Goal: Task Accomplishment & Management: Use online tool/utility

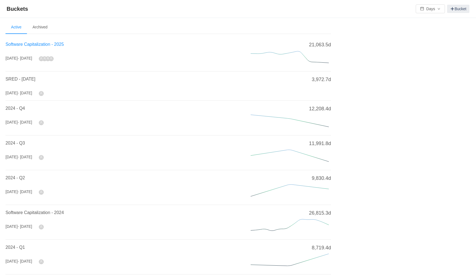
click at [62, 43] on span "Software Capitalization - 2025" at bounding box center [35, 44] width 58 height 5
click at [38, 43] on span "Software Capitalization - 2025" at bounding box center [35, 44] width 58 height 5
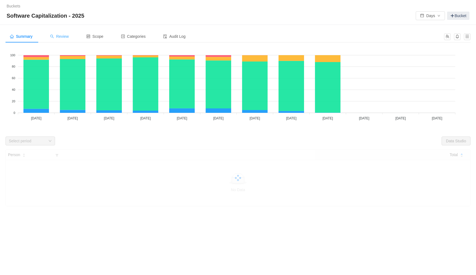
click at [63, 36] on span "Review" at bounding box center [59, 36] width 19 height 4
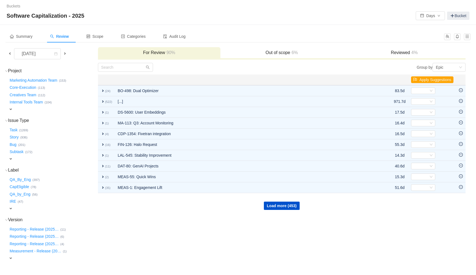
scroll to position [18, 0]
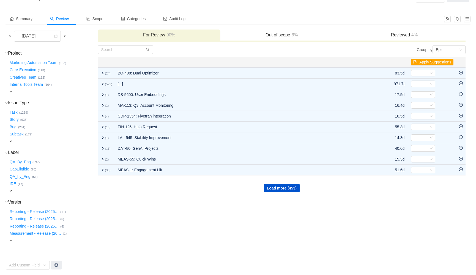
click at [12, 191] on span "expand" at bounding box center [11, 190] width 4 height 4
click at [25, 169] on button "CapEligible …" at bounding box center [20, 169] width 22 height 9
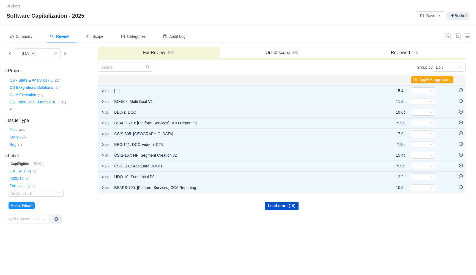
scroll to position [0, 0]
click at [452, 67] on div "Epic" at bounding box center [447, 67] width 23 height 8
click at [453, 86] on li "Project" at bounding box center [449, 86] width 33 height 9
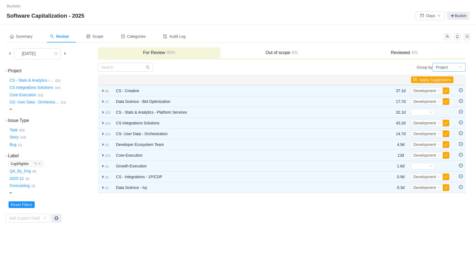
click at [457, 66] on div "Project" at bounding box center [447, 67] width 23 height 8
click at [447, 97] on li "Epic" at bounding box center [449, 95] width 33 height 9
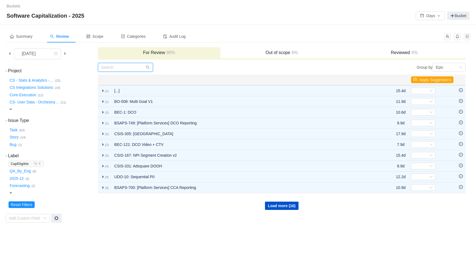
click at [120, 68] on input "text" at bounding box center [125, 67] width 55 height 9
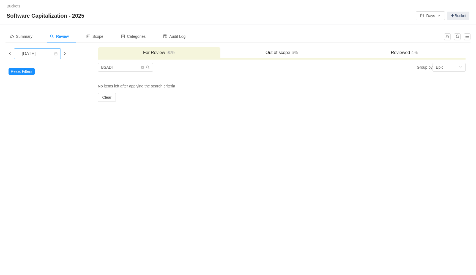
click at [37, 50] on div "[DATE]" at bounding box center [29, 53] width 24 height 10
click at [44, 96] on li "[DATE]" at bounding box center [41, 99] width 55 height 9
click at [41, 55] on div "[DATE]" at bounding box center [29, 53] width 24 height 10
click at [44, 110] on li "[DATE]" at bounding box center [37, 108] width 47 height 9
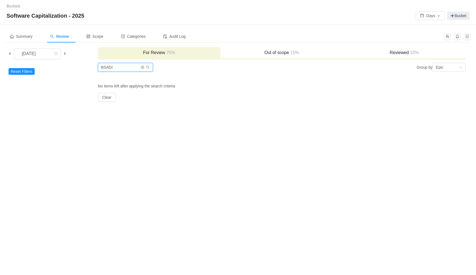
click at [114, 68] on input "BSADI" at bounding box center [125, 67] width 55 height 9
type input "B"
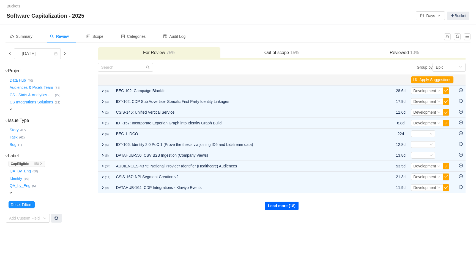
click at [281, 206] on button "Load more (18)" at bounding box center [282, 205] width 34 height 8
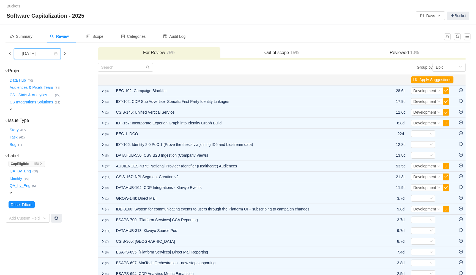
click at [41, 54] on div "[DATE]" at bounding box center [29, 53] width 24 height 10
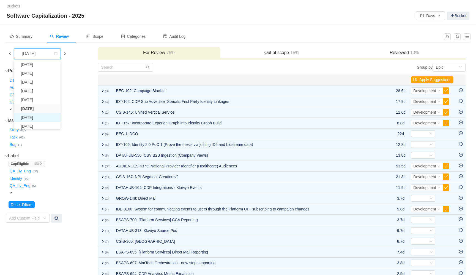
click at [40, 118] on li "[DATE]" at bounding box center [37, 117] width 47 height 9
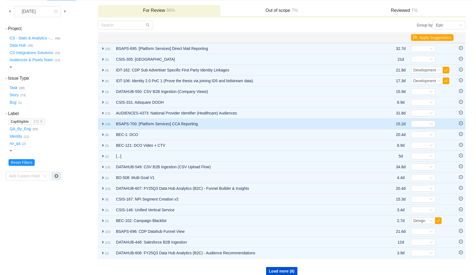
scroll to position [47, 0]
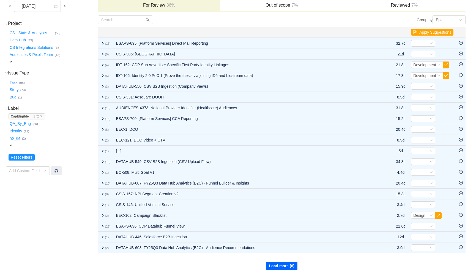
click at [275, 264] on button "Load more (8)" at bounding box center [282, 265] width 32 height 8
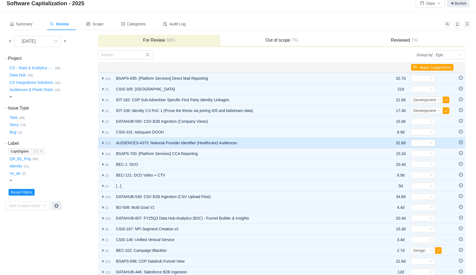
scroll to position [0, 0]
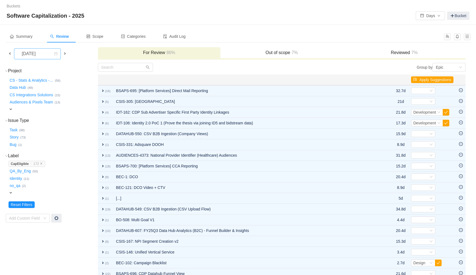
click at [41, 53] on div "[DATE]" at bounding box center [29, 53] width 24 height 10
click at [42, 124] on li "[DATE]" at bounding box center [37, 124] width 47 height 9
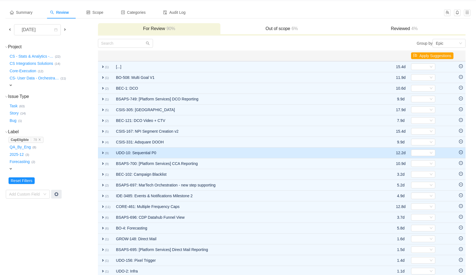
scroll to position [7, 0]
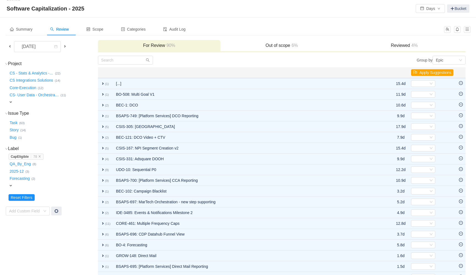
click at [9, 184] on span "expand" at bounding box center [11, 185] width 4 height 4
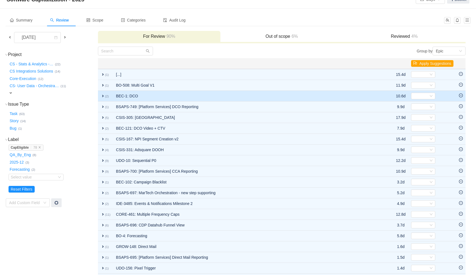
scroll to position [0, 0]
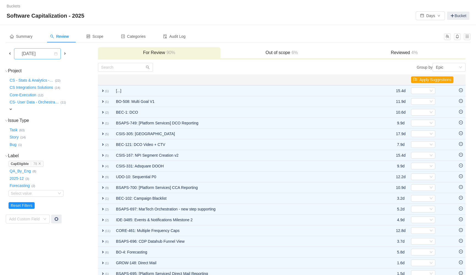
click at [41, 54] on div "[DATE]" at bounding box center [29, 53] width 24 height 10
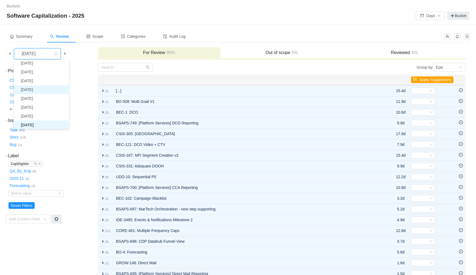
scroll to position [10, 0]
click at [37, 109] on li "[DATE]" at bounding box center [41, 108] width 55 height 9
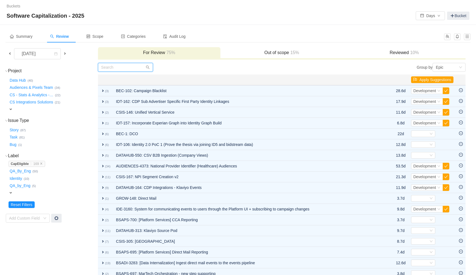
click at [119, 67] on input "text" at bounding box center [125, 67] width 55 height 9
paste input "BSADI"
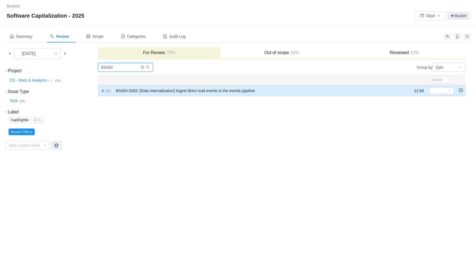
type input "BSADI"
click at [104, 89] on span "expand" at bounding box center [103, 90] width 4 height 4
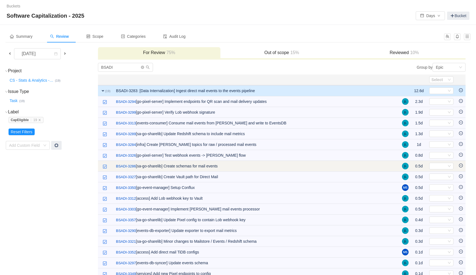
scroll to position [30, 0]
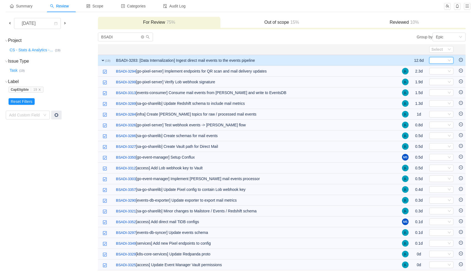
click at [450, 60] on icon "icon: down" at bounding box center [449, 60] width 3 height 3
click at [447, 79] on span "Development" at bounding box center [444, 78] width 23 height 4
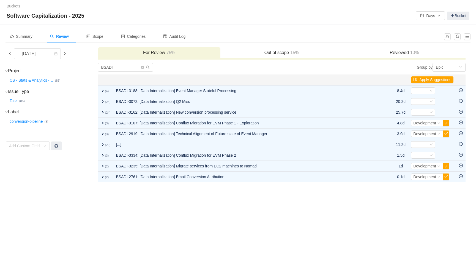
scroll to position [0, 0]
click at [75, 126] on td "Project (1) hide CS - Stats & Analytics - … (85) expand Issue Type (1) hide Tas…" at bounding box center [52, 123] width 92 height 120
click at [6, 113] on icon "icon: down" at bounding box center [6, 111] width 3 height 3
click at [6, 113] on icon "icon: right" at bounding box center [6, 111] width 3 height 3
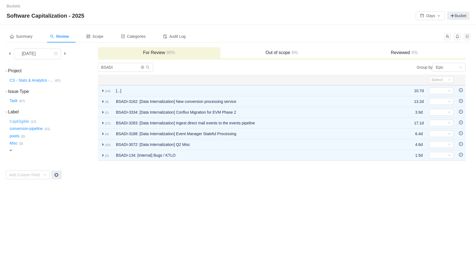
click at [17, 121] on button "CapEligible …" at bounding box center [20, 121] width 22 height 9
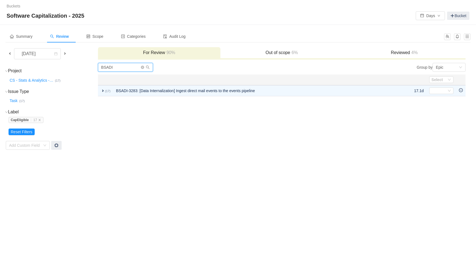
click at [123, 66] on input "BSADI" at bounding box center [125, 67] width 55 height 9
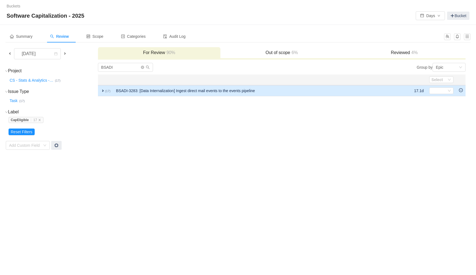
click at [103, 90] on span "expand" at bounding box center [103, 90] width 4 height 4
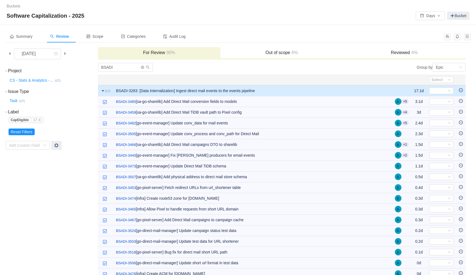
click at [103, 90] on span "expand" at bounding box center [103, 90] width 4 height 4
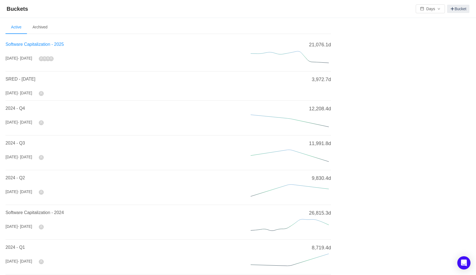
click at [61, 44] on span "Software Capitalization - 2025" at bounding box center [35, 44] width 58 height 5
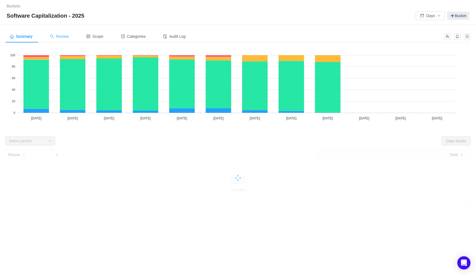
click at [62, 37] on span "Review" at bounding box center [59, 36] width 19 height 4
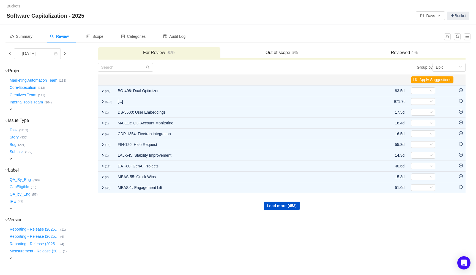
click at [20, 187] on button "CapEligible …" at bounding box center [20, 186] width 22 height 9
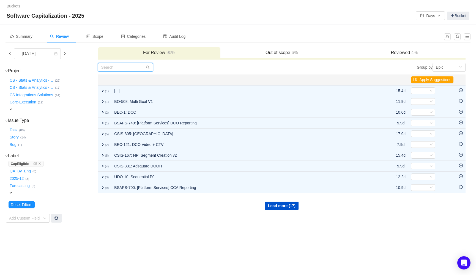
click at [126, 69] on input "text" at bounding box center [125, 67] width 55 height 9
paste input "BSADI"
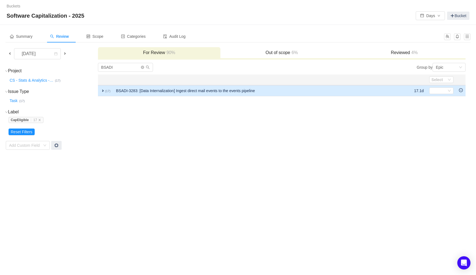
click at [103, 90] on span "expand" at bounding box center [103, 90] width 4 height 4
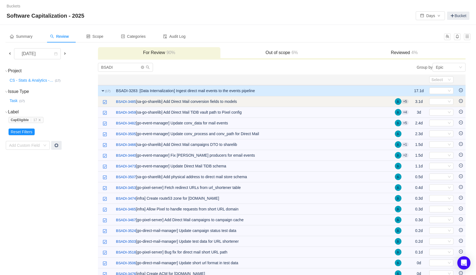
scroll to position [9, 0]
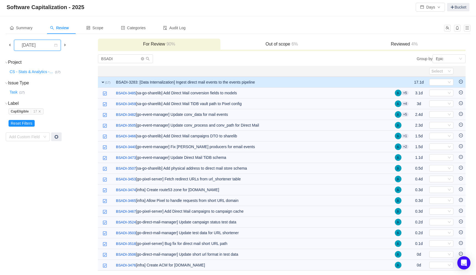
click at [41, 46] on div "[DATE]" at bounding box center [29, 45] width 24 height 10
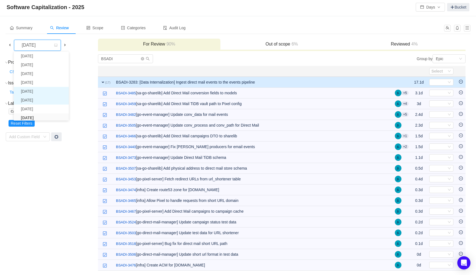
click at [40, 101] on li "[DATE]" at bounding box center [41, 100] width 55 height 9
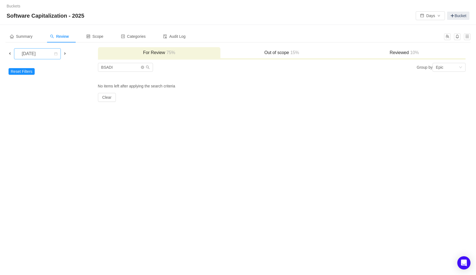
click at [37, 53] on div "[DATE]" at bounding box center [29, 53] width 24 height 10
click at [35, 118] on li "[DATE]" at bounding box center [37, 117] width 47 height 9
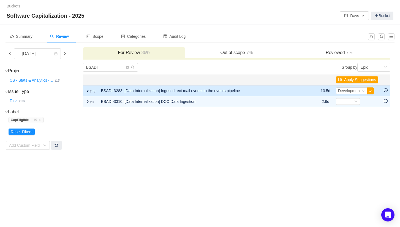
click at [85, 90] on td "expand (15)" at bounding box center [90, 90] width 15 height 11
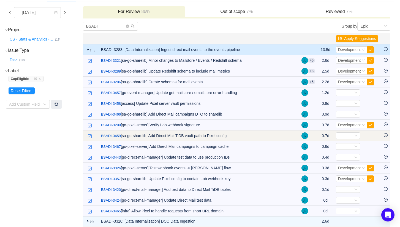
scroll to position [45, 0]
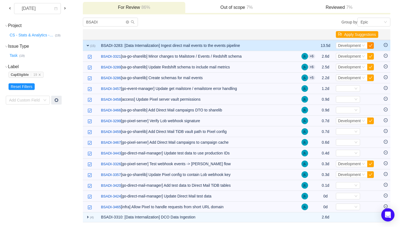
click at [369, 45] on button "button" at bounding box center [370, 45] width 7 height 7
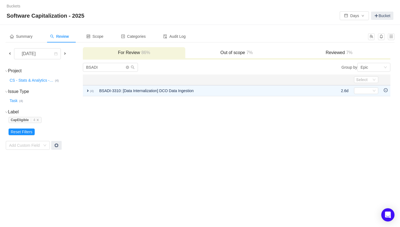
scroll to position [0, 0]
drag, startPoint x: 88, startPoint y: 216, endPoint x: 91, endPoint y: 214, distance: 3.3
click at [88, 216] on div "Buckets / / Software Capitalization - 2025 Days Bucket Summary Review Scope Cat…" at bounding box center [200, 113] width 400 height 227
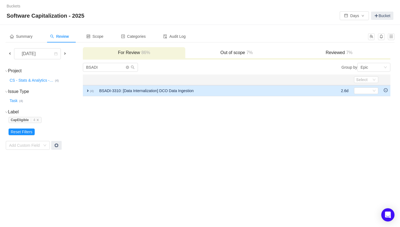
click at [89, 88] on span "expand" at bounding box center [88, 90] width 4 height 4
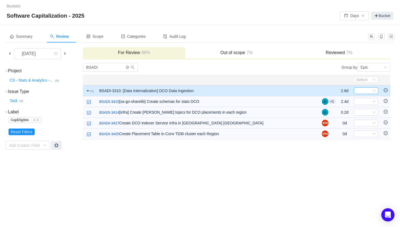
click at [374, 87] on span "Select" at bounding box center [366, 90] width 24 height 7
click at [372, 90] on div "Select" at bounding box center [366, 90] width 24 height 7
click at [374, 109] on span "Development" at bounding box center [368, 109] width 23 height 4
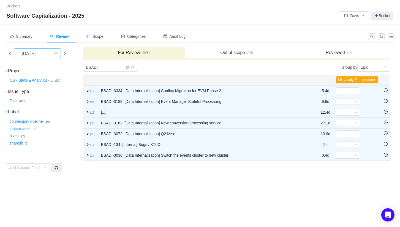
click at [41, 55] on div "[DATE]" at bounding box center [29, 53] width 24 height 10
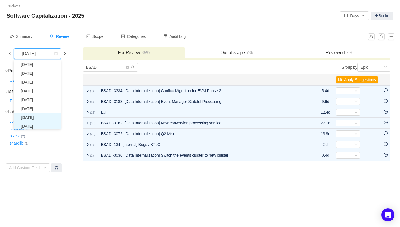
scroll to position [11, 0]
click at [39, 124] on li "[DATE]" at bounding box center [37, 124] width 47 height 9
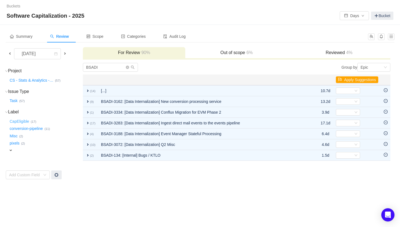
click at [24, 122] on button "CapEligible …" at bounding box center [20, 121] width 22 height 9
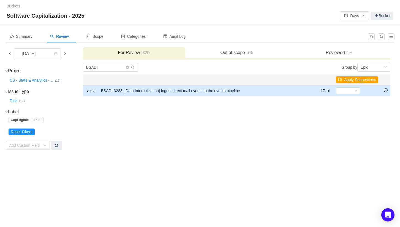
click at [89, 90] on span "expand" at bounding box center [88, 90] width 4 height 4
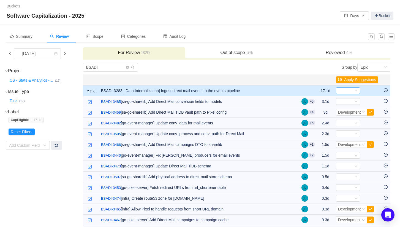
click at [355, 91] on icon "icon: down" at bounding box center [355, 90] width 3 height 3
click at [348, 111] on li "Development" at bounding box center [349, 108] width 29 height 9
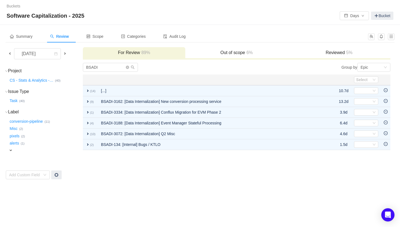
click at [221, 169] on td "BSADI Group by Epic You will see tickets here after they were marked as out of …" at bounding box center [237, 121] width 308 height 117
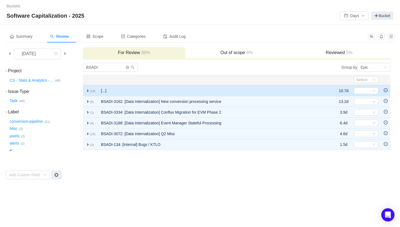
click at [387, 90] on icon "icon: minus-circle" at bounding box center [386, 90] width 4 height 4
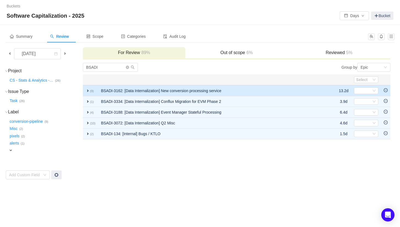
click at [386, 91] on icon "icon: minus-circle" at bounding box center [386, 90] width 4 height 4
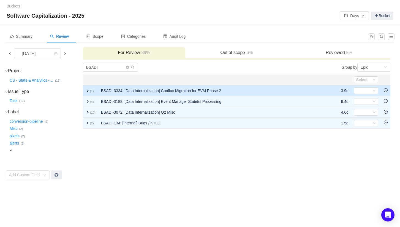
click at [386, 91] on icon "icon: minus-circle" at bounding box center [386, 90] width 4 height 4
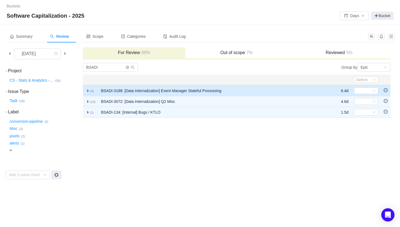
click at [386, 91] on icon "icon: minus-circle" at bounding box center [386, 90] width 4 height 4
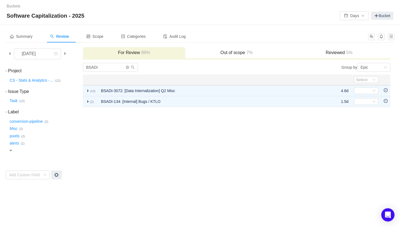
click at [387, 91] on icon "icon: minus-circle" at bounding box center [386, 90] width 4 height 4
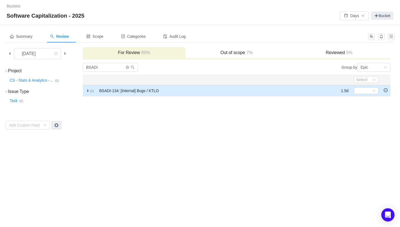
click at [386, 91] on icon "icon: minus-circle" at bounding box center [386, 90] width 4 height 4
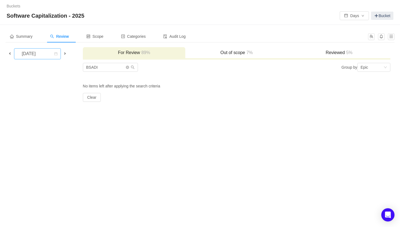
click at [38, 56] on div "[DATE]" at bounding box center [29, 53] width 24 height 10
click at [33, 117] on li "[DATE]" at bounding box center [41, 117] width 55 height 9
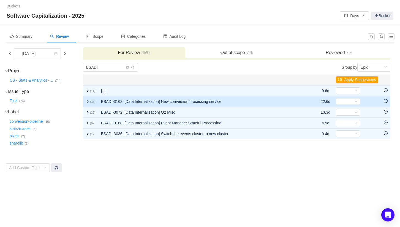
click at [385, 101] on icon "icon: minus-circle" at bounding box center [386, 101] width 4 height 4
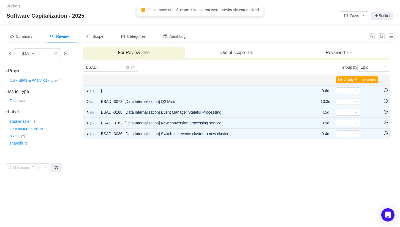
click at [385, 101] on icon "icon: minus-circle" at bounding box center [386, 101] width 4 height 4
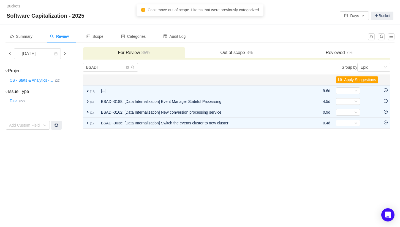
click at [385, 101] on icon "icon: minus-circle" at bounding box center [386, 101] width 4 height 4
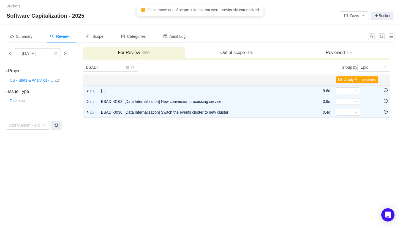
click at [385, 101] on icon "icon: minus-circle" at bounding box center [386, 101] width 4 height 4
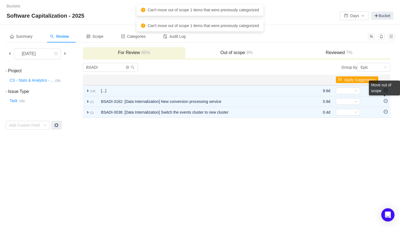
click at [385, 101] on icon "icon: minus-circle" at bounding box center [386, 101] width 4 height 4
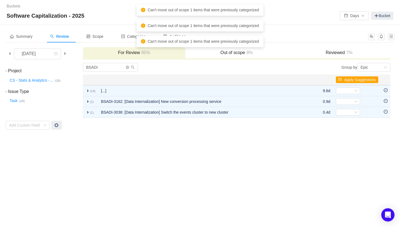
click at [396, 110] on div "Summary Review Scope Categories Audit Log [DATE] For Review 85% Out of scope 8%…" at bounding box center [200, 80] width 400 height 110
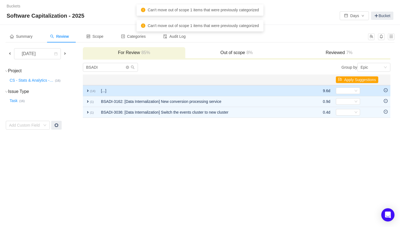
click at [386, 90] on icon "icon: minus-circle" at bounding box center [386, 90] width 2 height 0
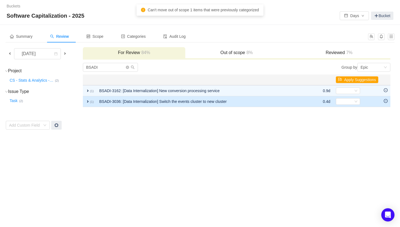
click at [386, 102] on icon "icon: minus-circle" at bounding box center [386, 101] width 4 height 4
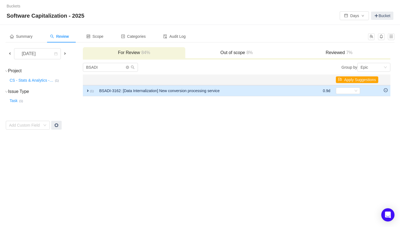
click at [386, 90] on icon "icon: minus-circle" at bounding box center [386, 90] width 4 height 4
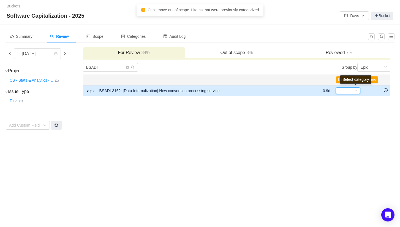
click at [349, 89] on div "Select" at bounding box center [345, 91] width 15 height 6
click at [349, 89] on input at bounding box center [345, 91] width 15 height 6
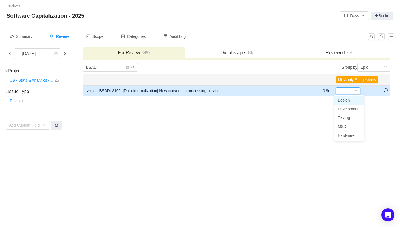
click at [90, 91] on span "expand" at bounding box center [88, 90] width 4 height 4
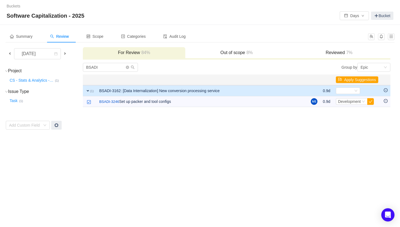
click at [152, 123] on td "BSADI Group by Epic You will see tickets here after they were marked as out of …" at bounding box center [237, 96] width 308 height 67
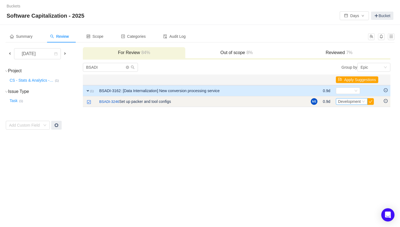
click at [355, 102] on span "Development" at bounding box center [349, 101] width 23 height 4
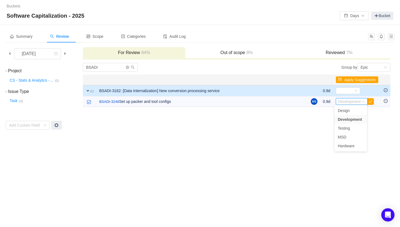
click at [374, 113] on td "BSADI Group by Epic You will see tickets here after they were marked as out of …" at bounding box center [237, 96] width 308 height 67
click at [308, 112] on td "BSADI Group by Epic You will see tickets here after they were marked as out of …" at bounding box center [237, 96] width 308 height 67
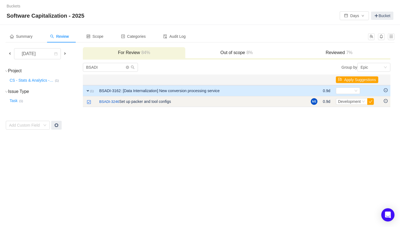
click at [386, 101] on icon "icon: minus-circle" at bounding box center [386, 101] width 4 height 4
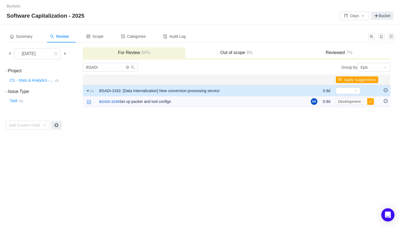
drag, startPoint x: 166, startPoint y: 132, endPoint x: 90, endPoint y: 117, distance: 77.6
click at [166, 132] on div "Summary Review Scope Categories Audit Log [DATE] For Review 84% Out of scope 8%…" at bounding box center [200, 80] width 400 height 110
click at [26, 53] on div "[DATE]" at bounding box center [29, 53] width 24 height 10
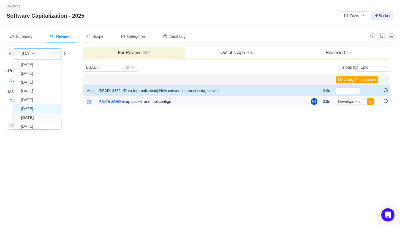
click at [39, 110] on li "[DATE]" at bounding box center [37, 108] width 47 height 9
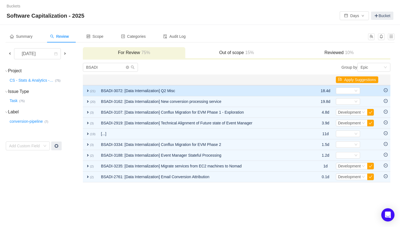
click at [386, 90] on icon "icon: minus-circle" at bounding box center [386, 90] width 4 height 4
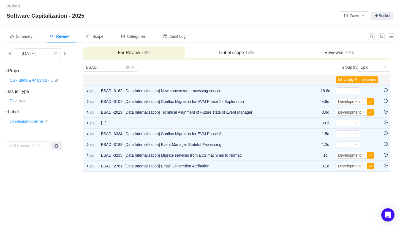
click at [386, 91] on icon "icon: minus-circle" at bounding box center [386, 90] width 4 height 4
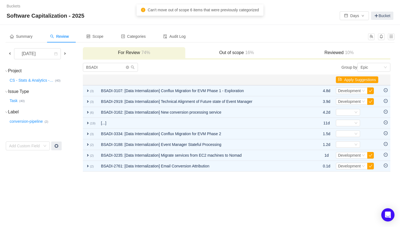
click at [386, 91] on icon "icon: minus-circle" at bounding box center [386, 90] width 4 height 4
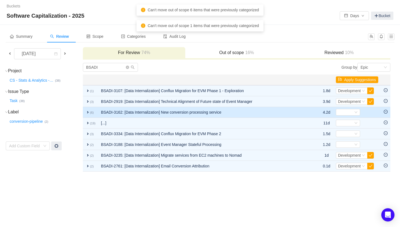
click at [386, 111] on icon "icon: minus-circle" at bounding box center [386, 112] width 4 height 4
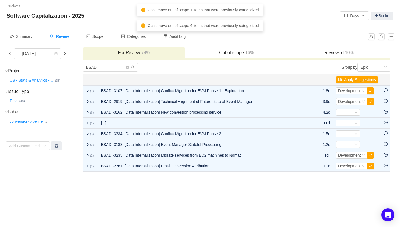
click at [387, 123] on icon "icon: minus-circle" at bounding box center [386, 122] width 4 height 4
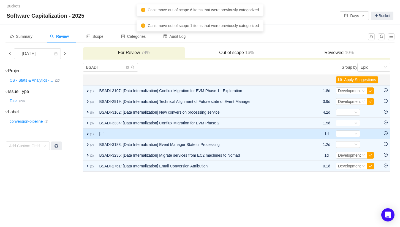
click at [386, 132] on icon "icon: minus-circle" at bounding box center [386, 133] width 4 height 4
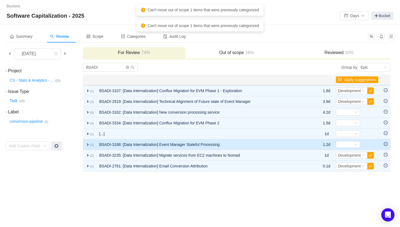
click at [385, 145] on icon "icon: minus-circle" at bounding box center [386, 144] width 4 height 4
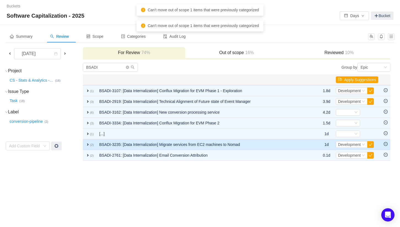
click at [386, 145] on icon "icon: minus-circle" at bounding box center [386, 144] width 4 height 4
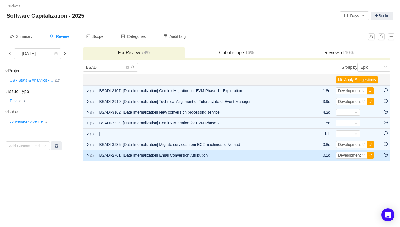
click at [86, 156] on span "expand" at bounding box center [88, 155] width 4 height 4
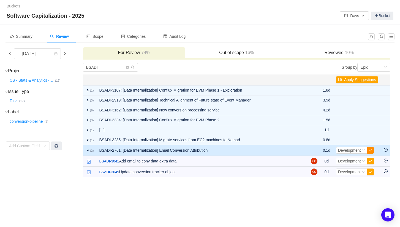
click at [371, 149] on button "button" at bounding box center [370, 150] width 7 height 7
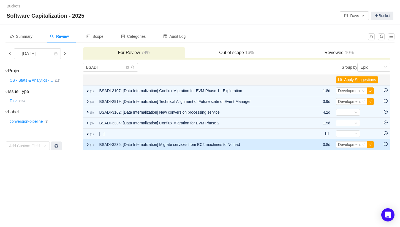
click at [385, 143] on icon "icon: minus-circle" at bounding box center [386, 143] width 2 height 0
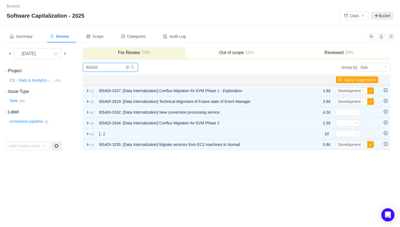
click at [109, 68] on input "BSADI" at bounding box center [110, 67] width 55 height 9
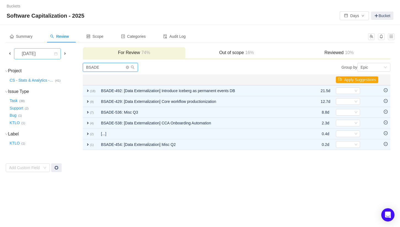
type input "BSADE"
click at [41, 55] on div "[DATE]" at bounding box center [29, 53] width 24 height 10
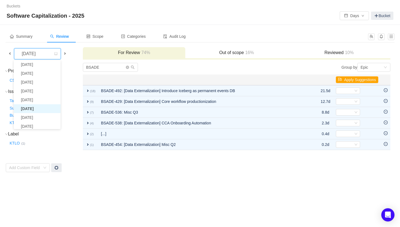
click at [39, 110] on li "[DATE]" at bounding box center [37, 108] width 47 height 9
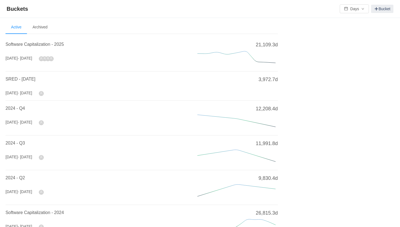
click at [22, 40] on li "Software Capitalization - 2025 [DATE] - [DATE] 21,109.3d" at bounding box center [142, 54] width 272 height 35
click at [22, 42] on span "Software Capitalization - 2025" at bounding box center [35, 44] width 58 height 5
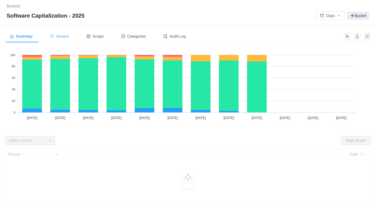
click at [61, 39] on div "Review" at bounding box center [60, 36] width 28 height 12
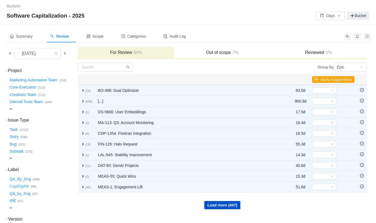
click at [19, 187] on button "CapEligible …" at bounding box center [20, 186] width 22 height 9
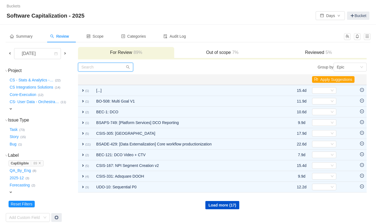
click at [112, 67] on input "text" at bounding box center [105, 67] width 55 height 9
paste input "BSADE"
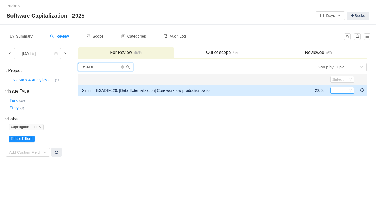
type input "BSADE"
click at [351, 90] on div "Select" at bounding box center [342, 90] width 24 height 7
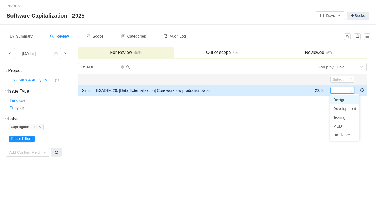
click at [81, 91] on span "expand" at bounding box center [83, 90] width 4 height 4
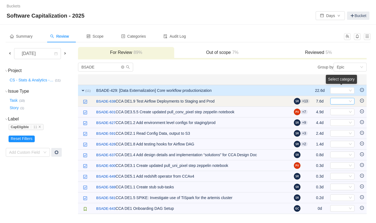
click at [345, 101] on div "Select" at bounding box center [339, 101] width 15 height 6
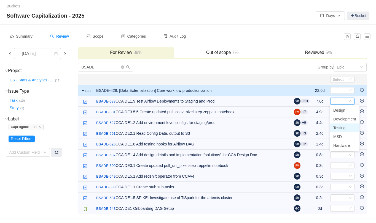
click at [349, 128] on li "Testing" at bounding box center [344, 128] width 29 height 9
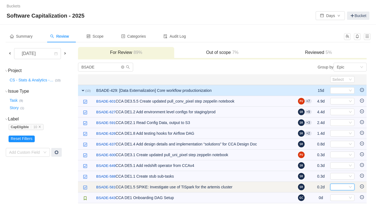
click at [340, 187] on div "Select" at bounding box center [339, 187] width 15 height 6
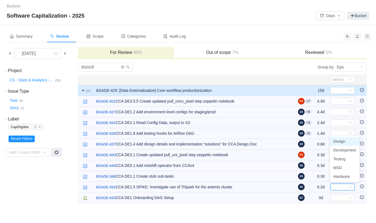
drag, startPoint x: 350, startPoint y: 150, endPoint x: 346, endPoint y: 140, distance: 10.5
click at [346, 140] on ul "Design Development Testing MSD Hardware" at bounding box center [344, 159] width 29 height 46
click at [346, 140] on li "Design" at bounding box center [344, 141] width 29 height 9
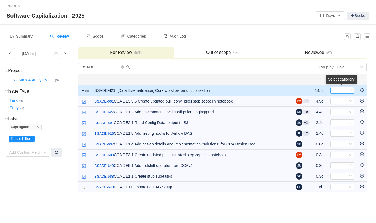
click at [347, 91] on div "Select" at bounding box center [342, 90] width 24 height 7
click at [342, 110] on span "Development" at bounding box center [344, 109] width 23 height 4
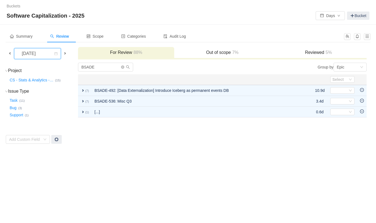
click at [41, 54] on div "[DATE]" at bounding box center [29, 53] width 24 height 10
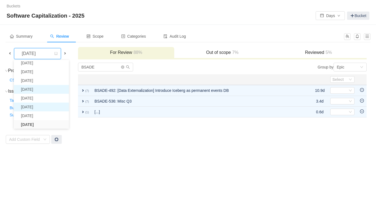
scroll to position [10, 0]
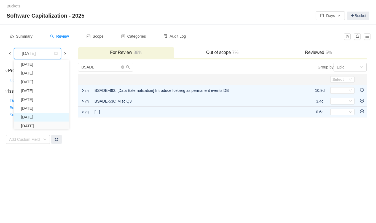
click at [42, 117] on li "[DATE]" at bounding box center [41, 117] width 55 height 9
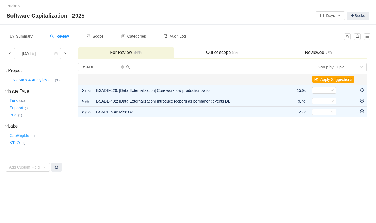
click at [25, 135] on button "CapEligible …" at bounding box center [20, 135] width 22 height 9
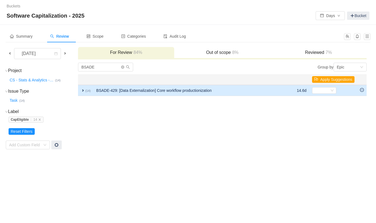
click at [81, 90] on span "expand" at bounding box center [83, 90] width 4 height 4
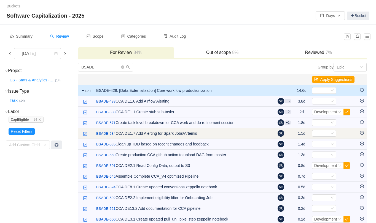
scroll to position [28, 0]
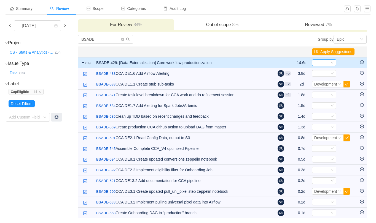
click at [331, 62] on icon "icon: down" at bounding box center [331, 62] width 3 height 3
click at [321, 81] on span "Development" at bounding box center [324, 81] width 23 height 4
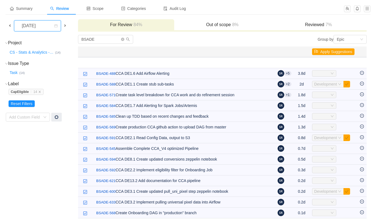
click at [41, 25] on div "[DATE]" at bounding box center [29, 26] width 24 height 10
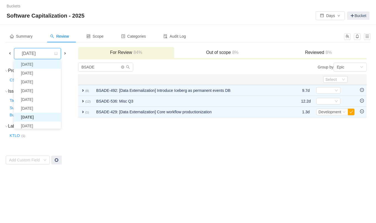
scroll to position [0, 0]
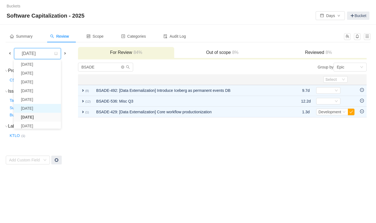
click at [35, 110] on li "[DATE]" at bounding box center [37, 108] width 47 height 9
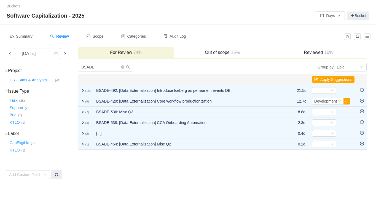
click at [22, 144] on button "CapEligible …" at bounding box center [20, 143] width 22 height 9
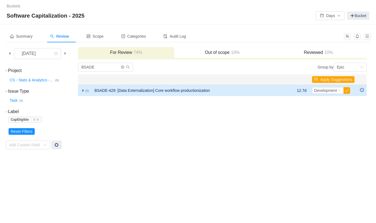
click at [84, 89] on span "expand" at bounding box center [83, 90] width 4 height 4
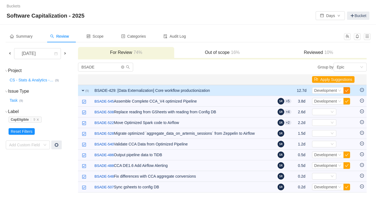
click at [346, 89] on button "button" at bounding box center [346, 90] width 7 height 7
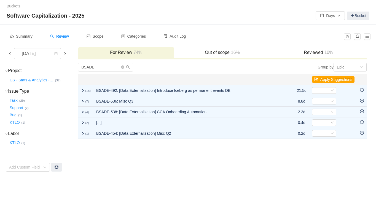
click at [196, 192] on div "Buckets / / Software Capitalization - 2025 Days Bucket Summary Review Scope Cat…" at bounding box center [188, 111] width 376 height 223
